Goal: Find contact information: Find contact information

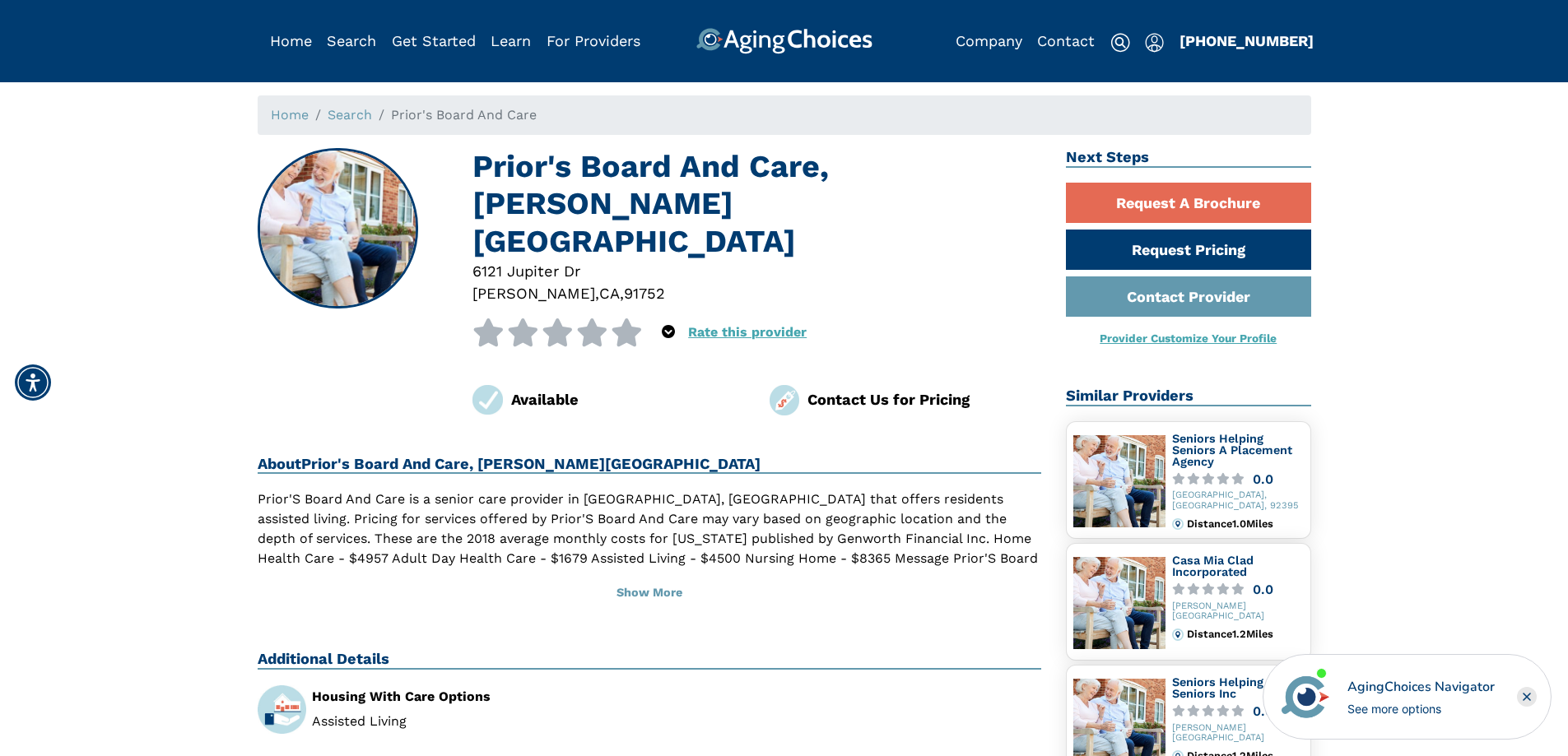
click at [665, 325] on icon "Popover trigger" at bounding box center [668, 331] width 13 height 13
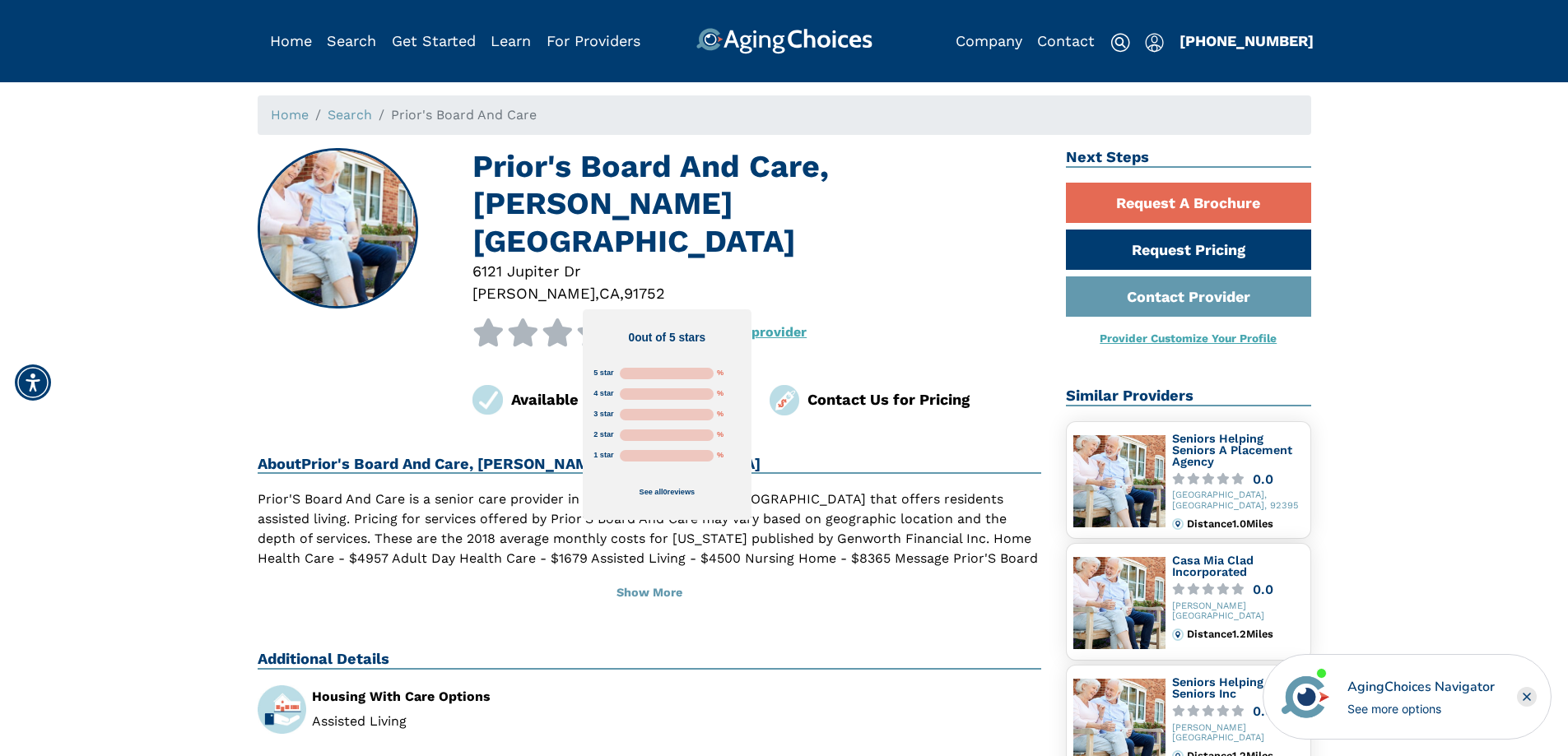
click at [860, 260] on div "6121 Jupiter Dr" at bounding box center [757, 272] width 569 height 22
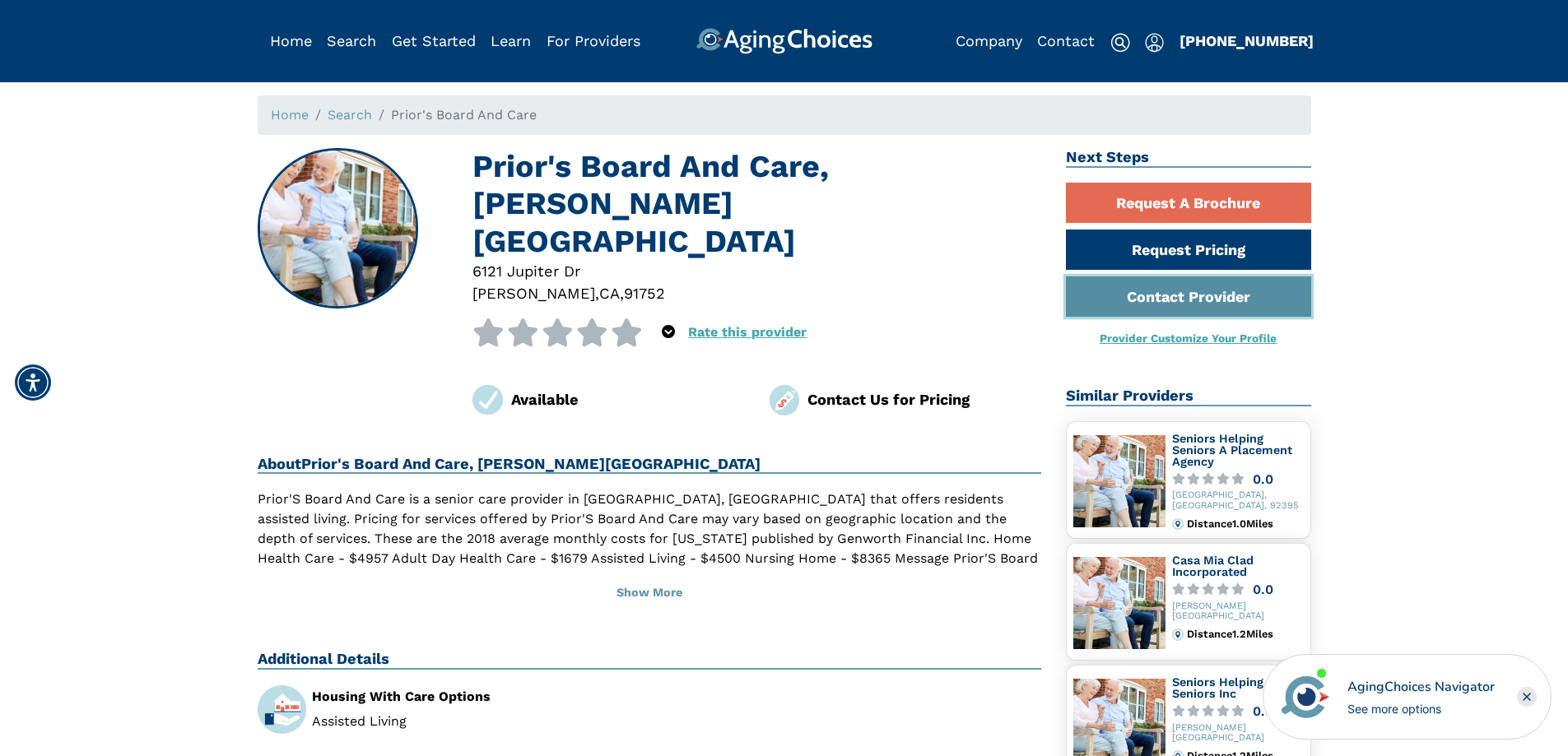
click at [1219, 298] on link "Contact Provider" at bounding box center [1188, 297] width 246 height 41
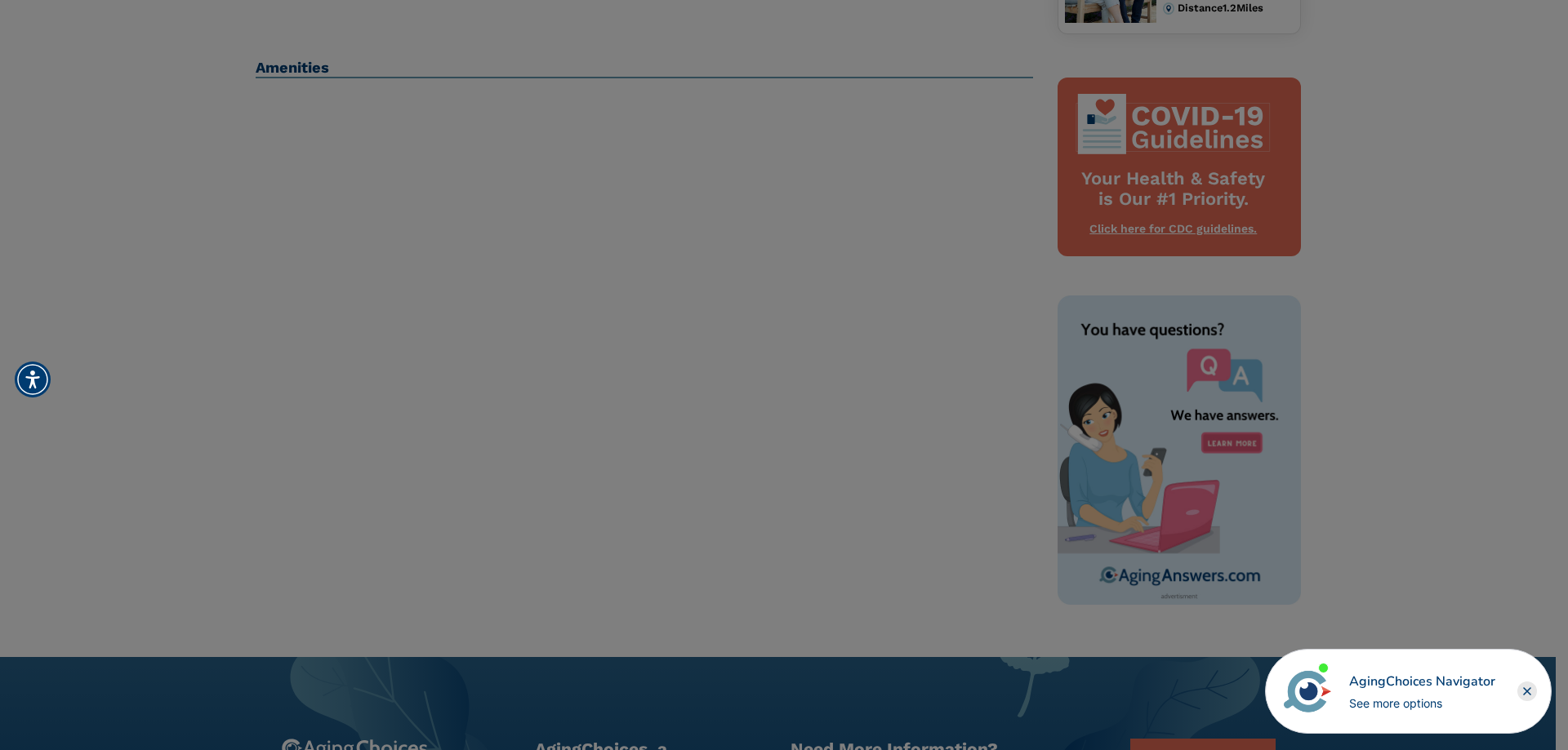
scroll to position [735, 0]
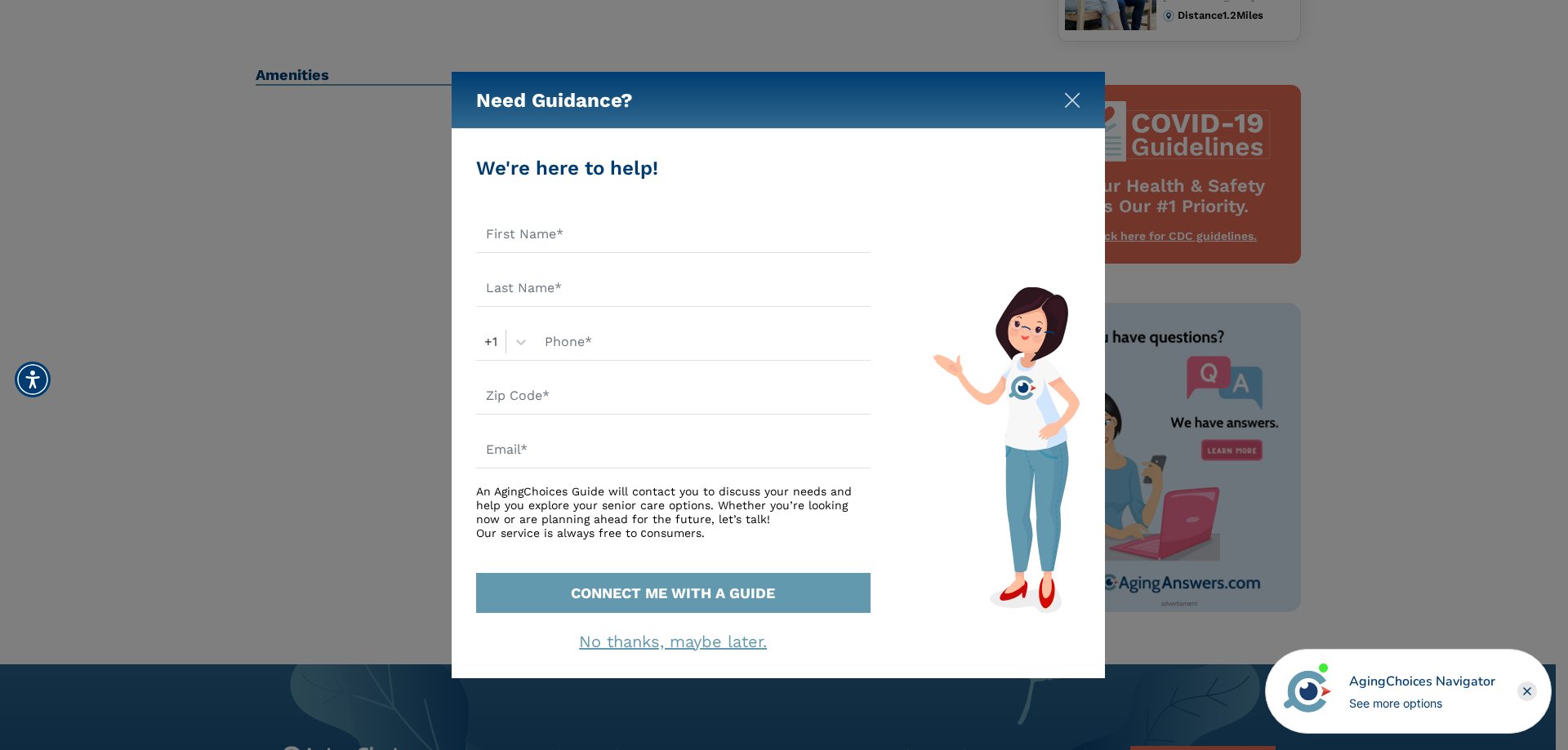
click at [1069, 94] on img "Close" at bounding box center [1072, 100] width 16 height 16
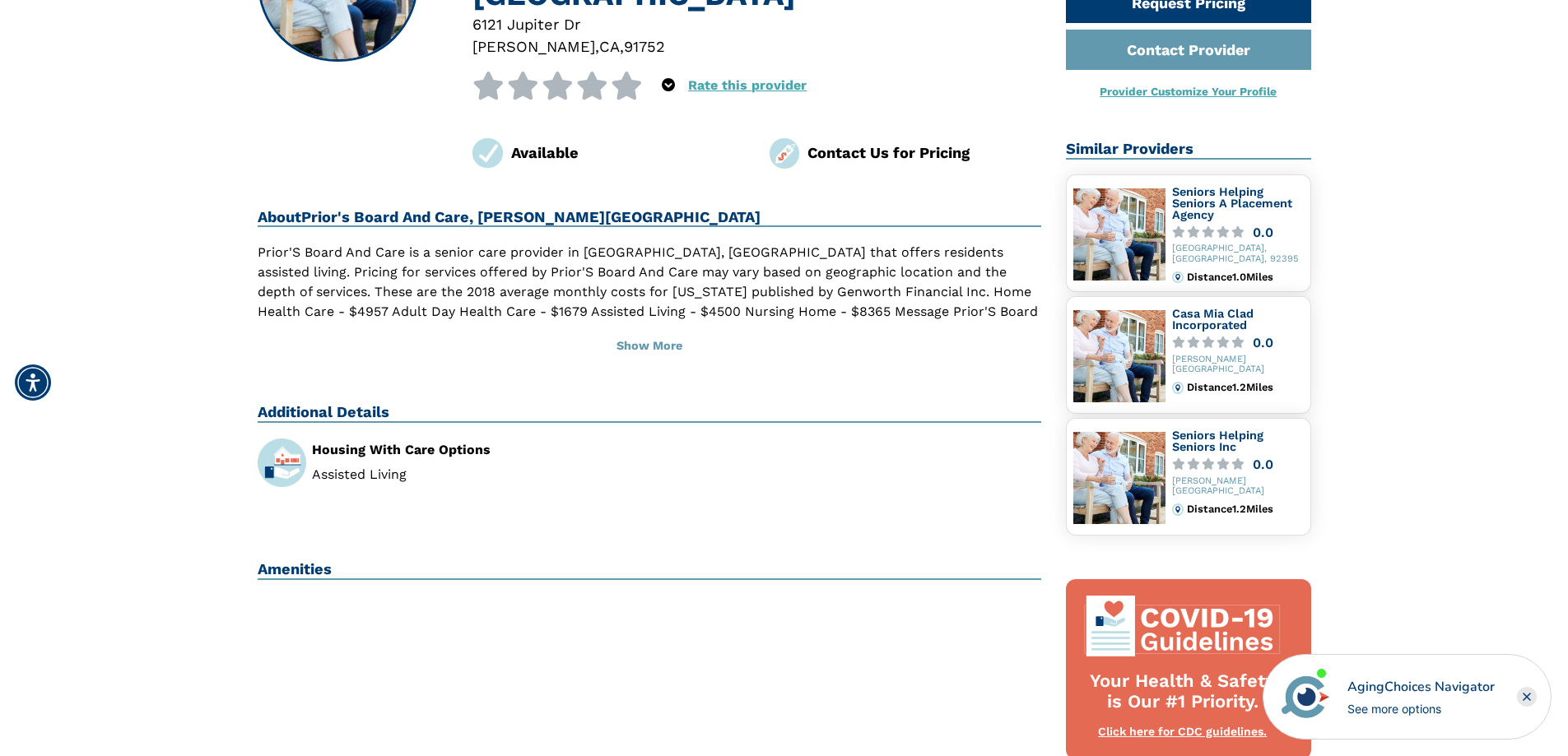
scroll to position [0, 0]
